Goal: Task Accomplishment & Management: Manage account settings

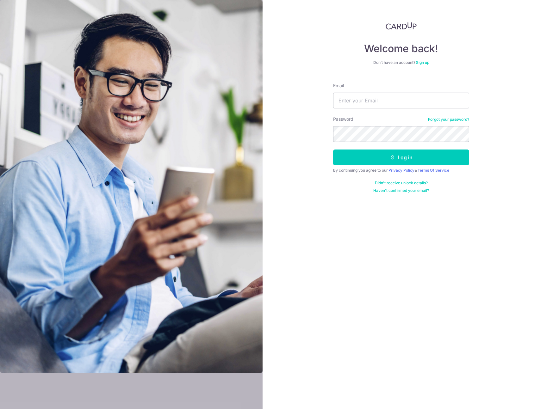
click at [359, 226] on div "Welcome back! Don’t have an account? Sign up Email Password Forgot your passwor…" at bounding box center [401, 204] width 278 height 409
click at [427, 101] on input "Email" at bounding box center [401, 101] width 136 height 16
type input "[EMAIL_ADDRESS][DOMAIN_NAME]"
click at [404, 159] on button "Log in" at bounding box center [401, 158] width 136 height 16
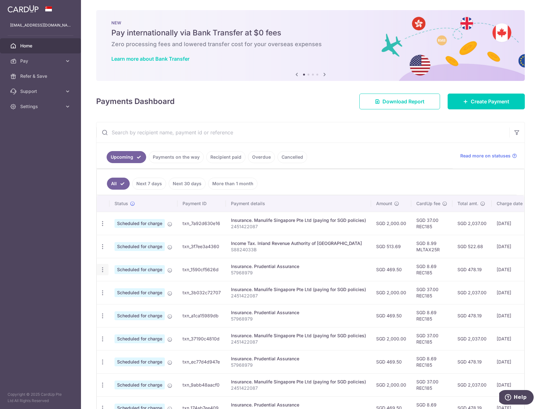
click at [103, 270] on icon "button" at bounding box center [102, 270] width 7 height 7
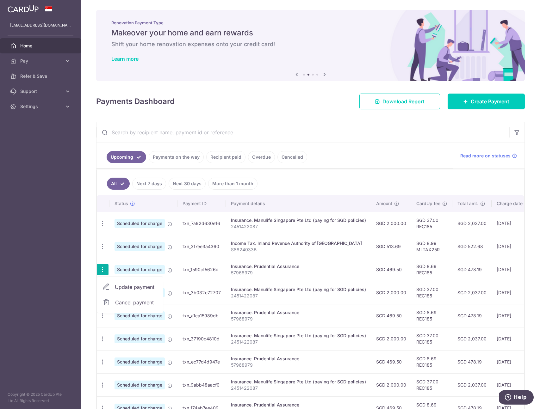
click at [127, 285] on span "Update payment" at bounding box center [136, 287] width 43 height 8
radio input "true"
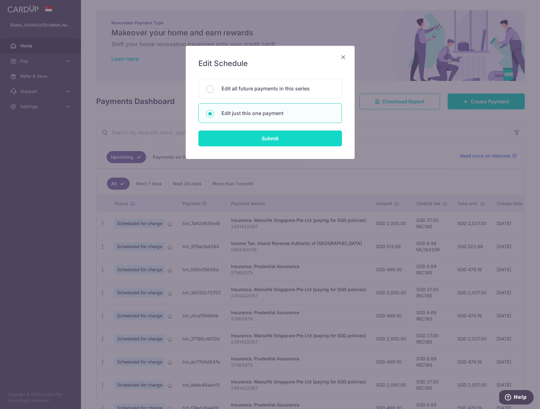
click at [247, 137] on input "Submit" at bounding box center [270, 139] width 144 height 16
radio input "true"
type input "469.50"
type input "28/10/2025"
type input "57968979"
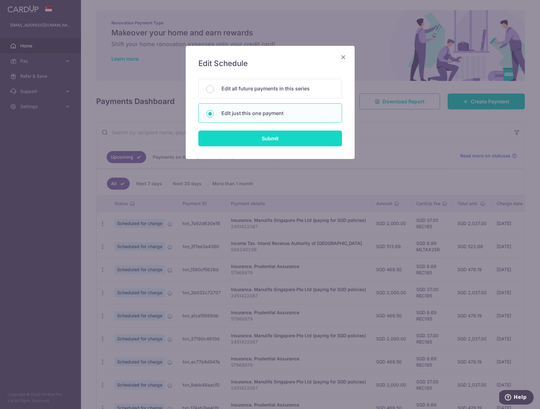
type input "REC185"
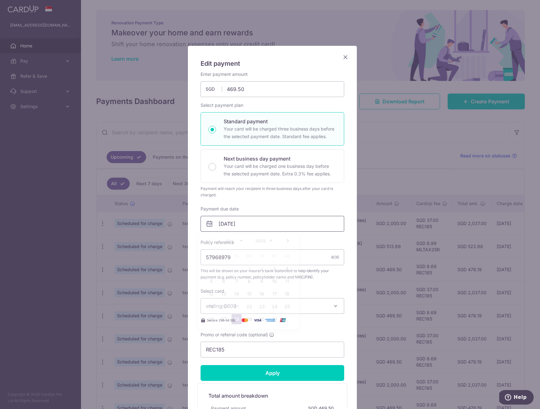
click at [234, 220] on input "28/10/2025" at bounding box center [272, 224] width 144 height 16
click at [261, 294] on link "16" at bounding box center [262, 294] width 10 height 10
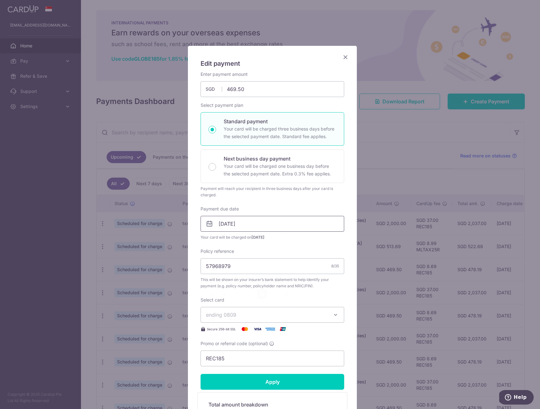
click at [249, 223] on input "16/10/2025" at bounding box center [272, 224] width 144 height 16
click at [273, 292] on link "17" at bounding box center [274, 294] width 10 height 10
type input "17/10/2025"
click at [287, 241] on div "Enter payment amount 469.50 469.50 SGD To change the payment amount, please can…" at bounding box center [272, 218] width 144 height 295
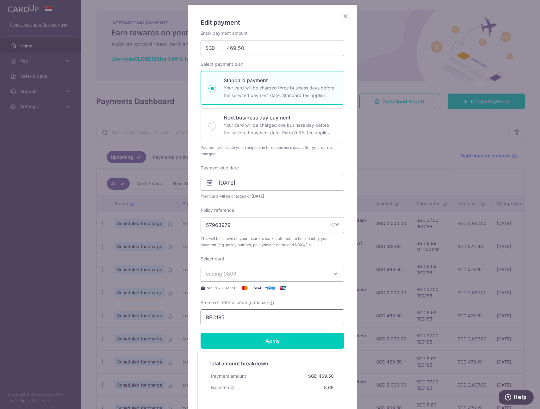
scroll to position [112, 0]
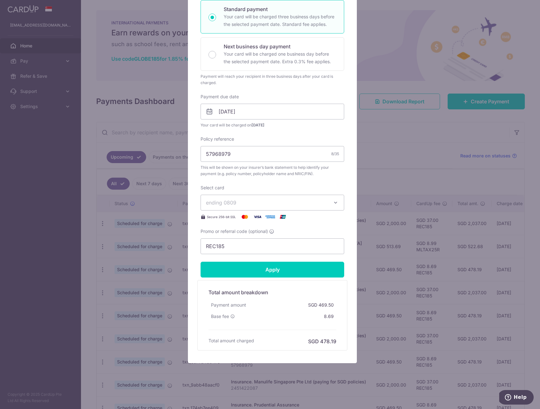
click at [305, 205] on span "ending 0809" at bounding box center [266, 203] width 121 height 8
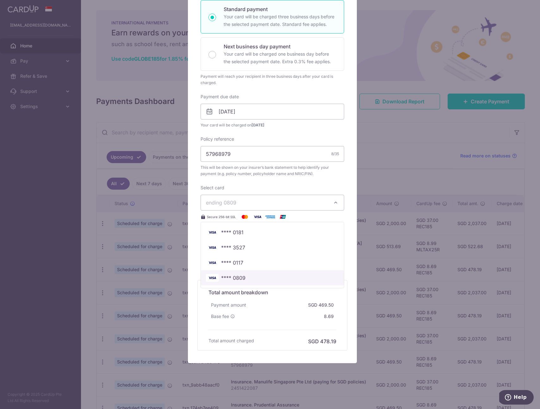
click at [225, 280] on span "**** 0809" at bounding box center [233, 278] width 24 height 8
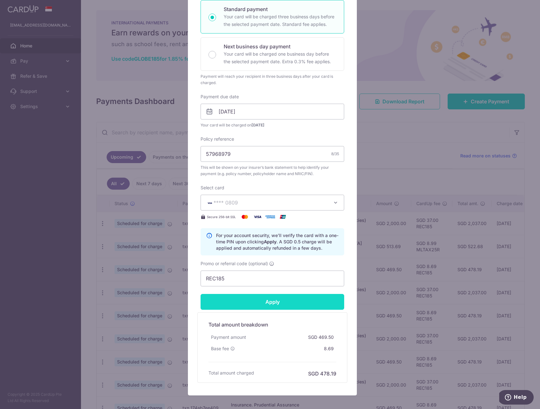
click at [249, 298] on input "Apply" at bounding box center [272, 302] width 144 height 16
type input "Successfully Applied"
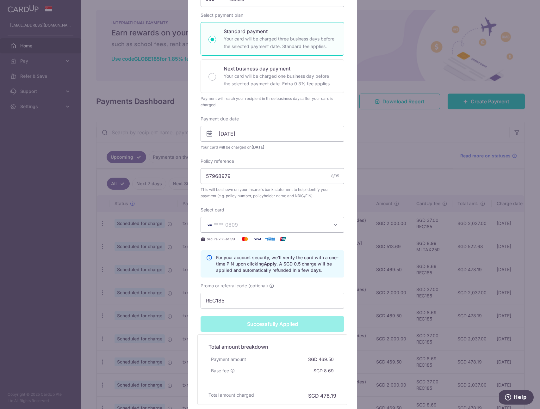
scroll to position [134, 0]
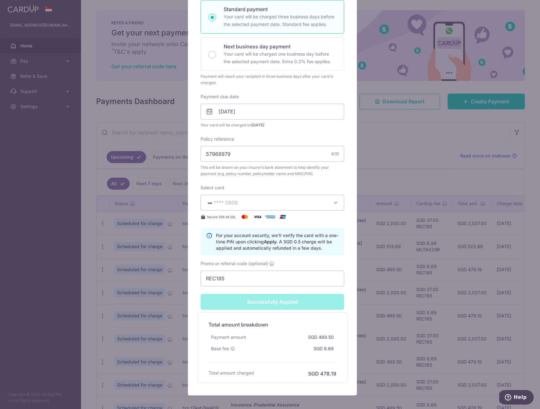
click at [365, 193] on div "Edit payment By clicking apply, you will make changes to all payments to Pruden…" at bounding box center [270, 204] width 540 height 409
